Goal: Information Seeking & Learning: Learn about a topic

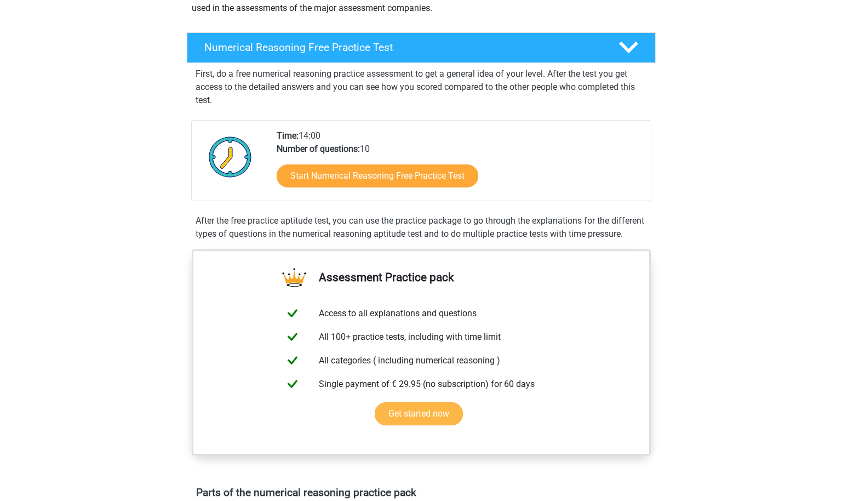
scroll to position [55, 0]
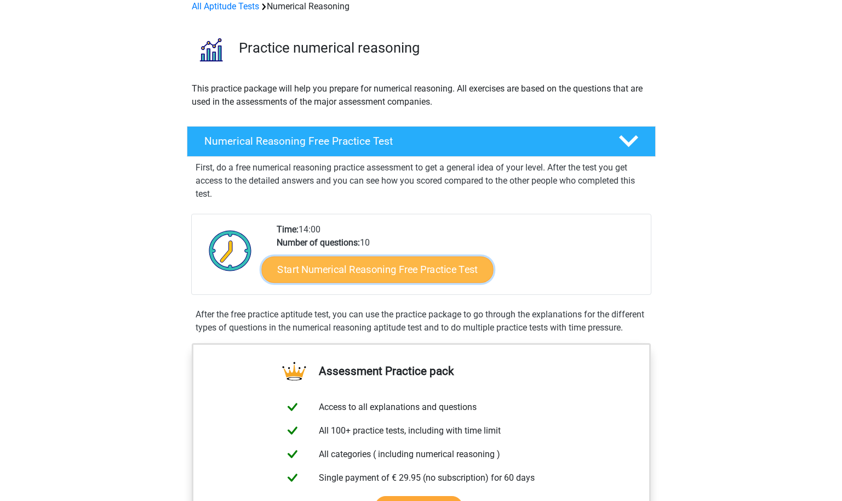
click at [439, 256] on link "Start Numerical Reasoning Free Practice Test" at bounding box center [377, 269] width 232 height 26
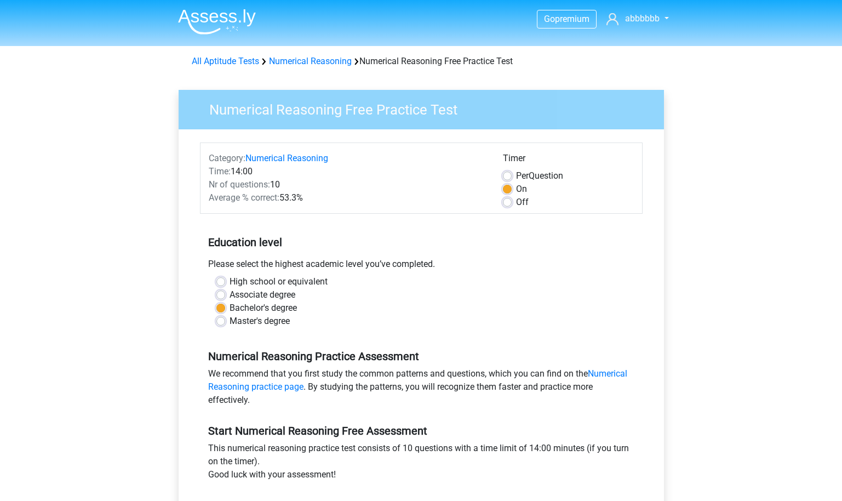
scroll to position [219, 0]
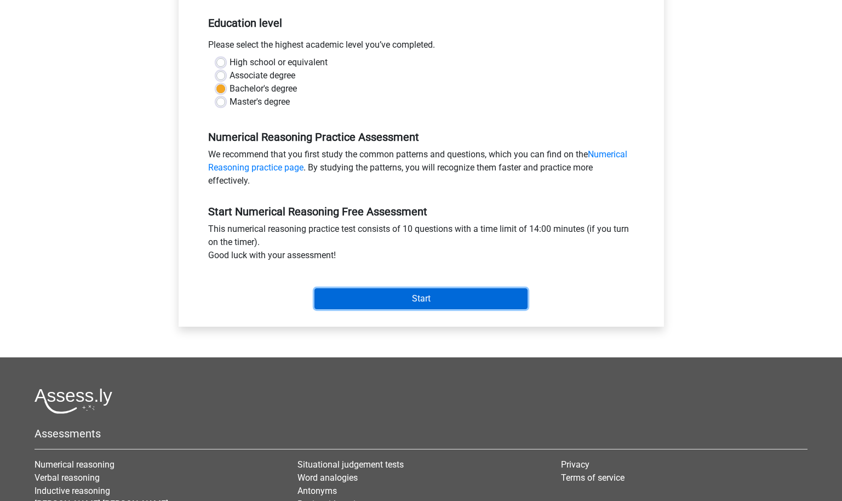
click at [427, 289] on input "Start" at bounding box center [420, 298] width 213 height 21
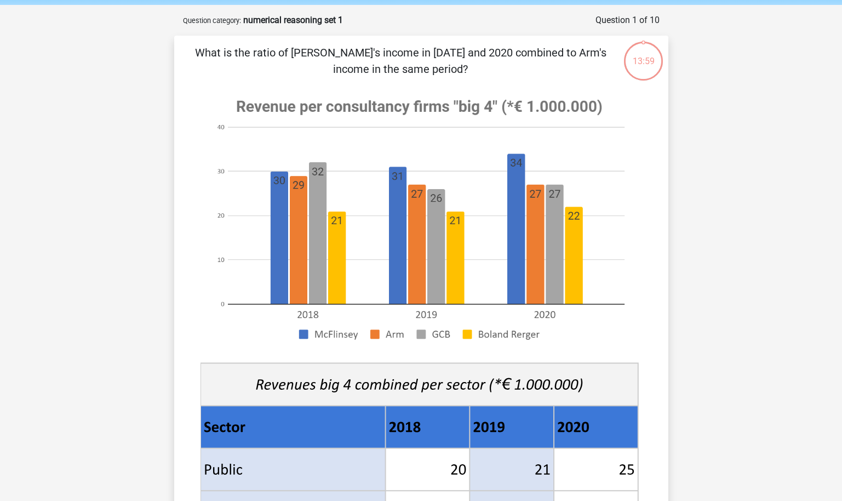
scroll to position [55, 0]
